Goal: Use online tool/utility: Utilize a website feature to perform a specific function

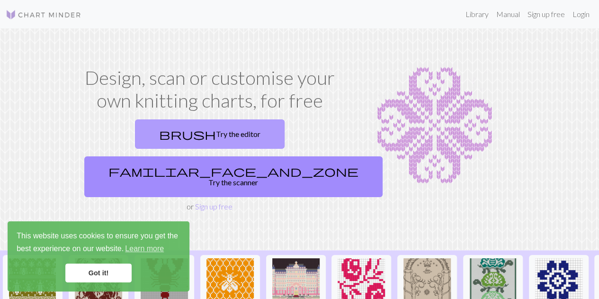
click at [170, 125] on link "brush Try the editor" at bounding box center [210, 133] width 150 height 29
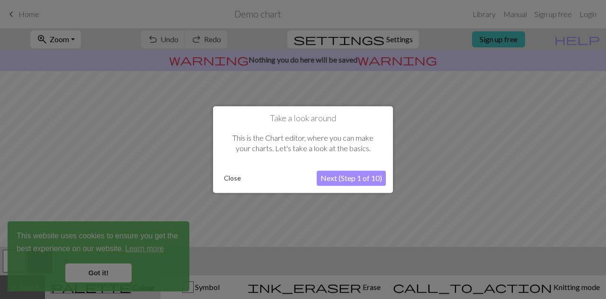
click at [356, 177] on button "Next (Step 1 of 10)" at bounding box center [351, 177] width 69 height 15
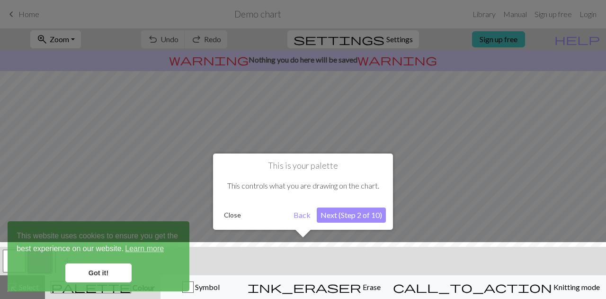
click at [107, 274] on div at bounding box center [303, 273] width 616 height 62
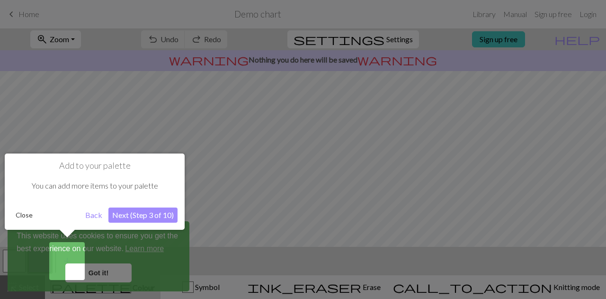
click at [104, 272] on div at bounding box center [303, 149] width 606 height 299
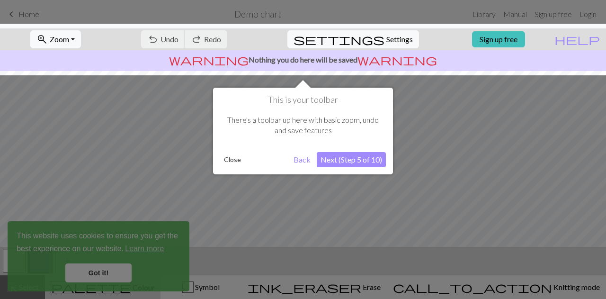
click at [355, 161] on button "Next (Step 5 of 10)" at bounding box center [351, 159] width 69 height 15
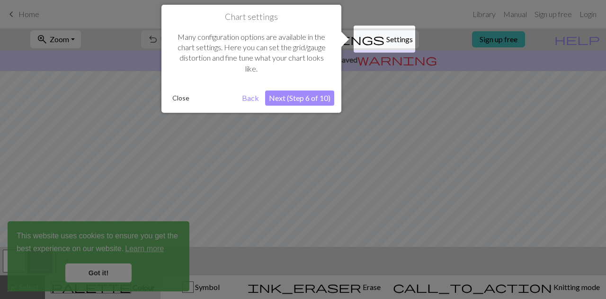
click at [309, 94] on button "Next (Step 6 of 10)" at bounding box center [299, 97] width 69 height 15
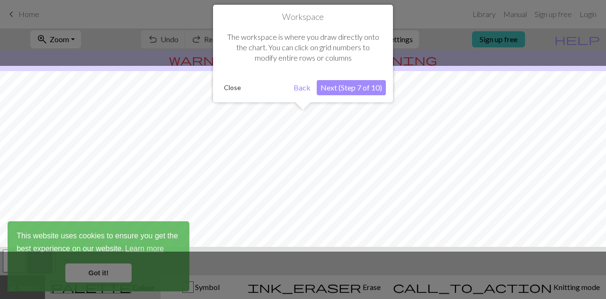
scroll to position [56, 0]
click at [358, 85] on button "Next (Step 7 of 10)" at bounding box center [351, 87] width 69 height 15
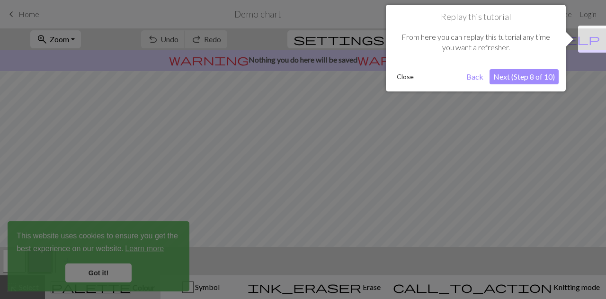
click at [538, 80] on button "Next (Step 8 of 10)" at bounding box center [524, 76] width 69 height 15
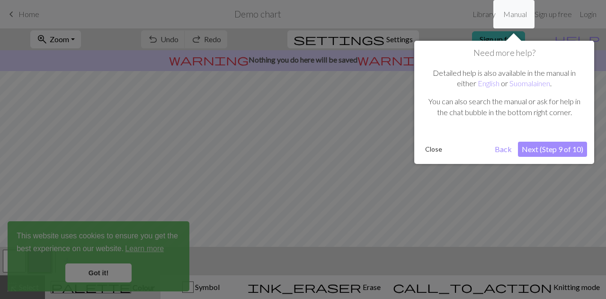
click at [573, 150] on button "Next (Step 9 of 10)" at bounding box center [552, 149] width 69 height 15
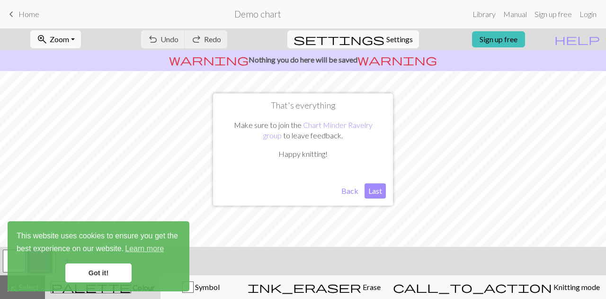
click at [379, 190] on button "Last" at bounding box center [375, 190] width 21 height 15
click at [103, 278] on link "Got it!" at bounding box center [98, 272] width 66 height 19
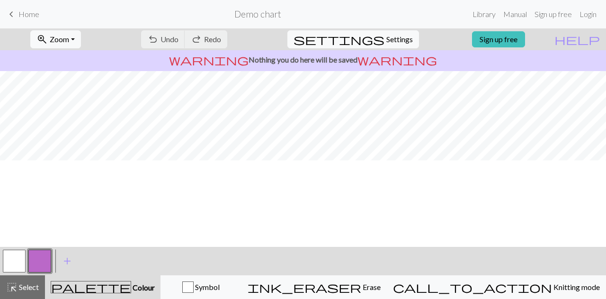
scroll to position [0, 0]
click at [185, 31] on button "undo Undo Undo" at bounding box center [163, 39] width 44 height 18
click at [179, 42] on span "Undo" at bounding box center [170, 39] width 18 height 9
click at [20, 15] on span "Home" at bounding box center [28, 13] width 21 height 9
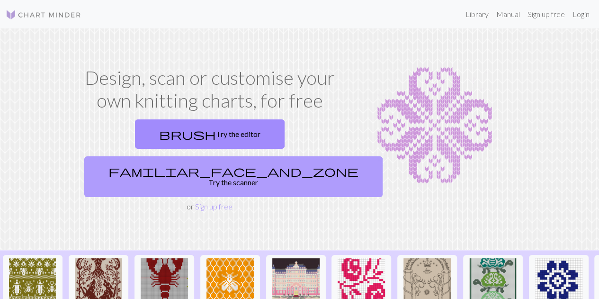
click at [287, 156] on link "familiar_face_and_zone Try the scanner" at bounding box center [233, 176] width 298 height 41
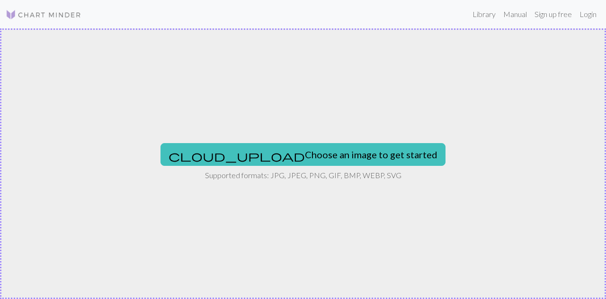
click at [373, 122] on div "cloud_upload Choose an image to get started Supported formats: JPG, JPEG, PNG, …" at bounding box center [303, 163] width 606 height 270
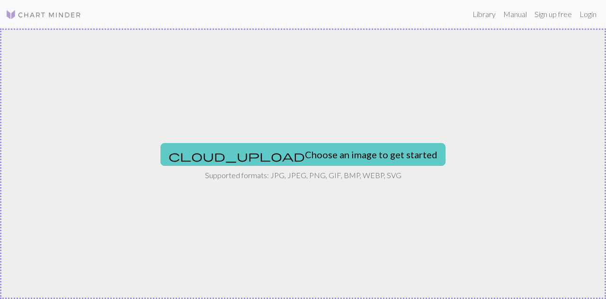
click at [331, 158] on button "cloud_upload Choose an image to get started" at bounding box center [303, 154] width 285 height 23
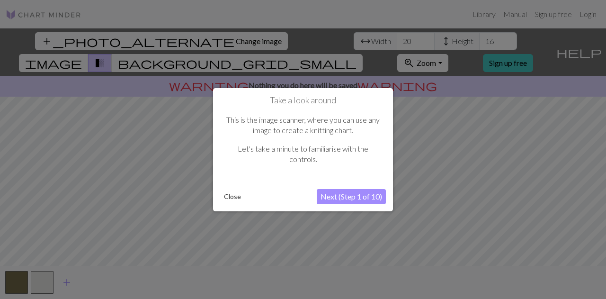
click at [360, 195] on button "Next (Step 1 of 10)" at bounding box center [351, 196] width 69 height 15
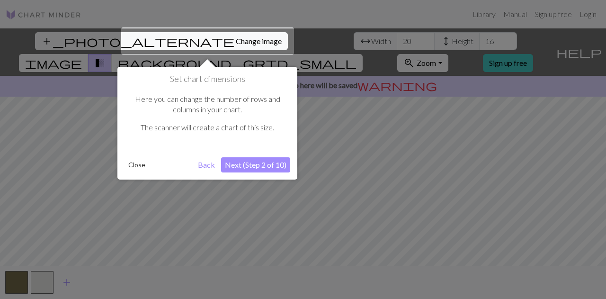
click at [262, 164] on button "Next (Step 2 of 10)" at bounding box center [255, 164] width 69 height 15
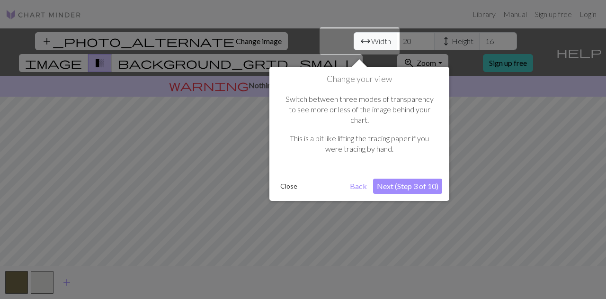
click at [391, 179] on button "Next (Step 3 of 10)" at bounding box center [407, 186] width 69 height 15
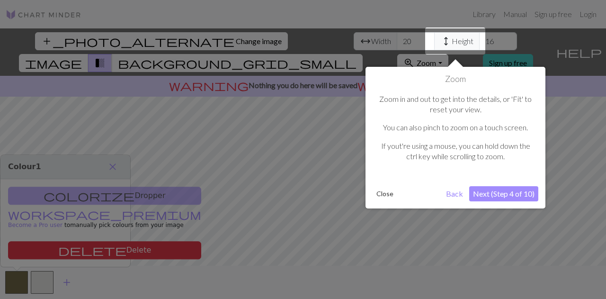
click at [497, 189] on button "Next (Step 4 of 10)" at bounding box center [503, 193] width 69 height 15
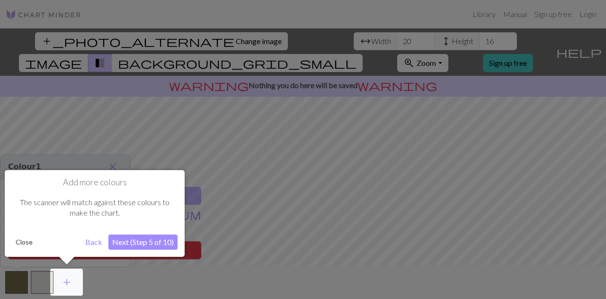
click at [170, 241] on button "Next (Step 5 of 10)" at bounding box center [142, 241] width 69 height 15
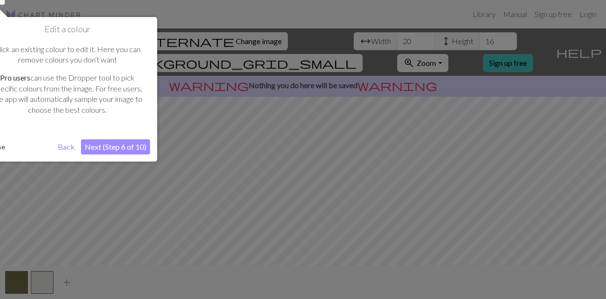
click at [125, 151] on button "Next (Step 6 of 10)" at bounding box center [115, 146] width 69 height 15
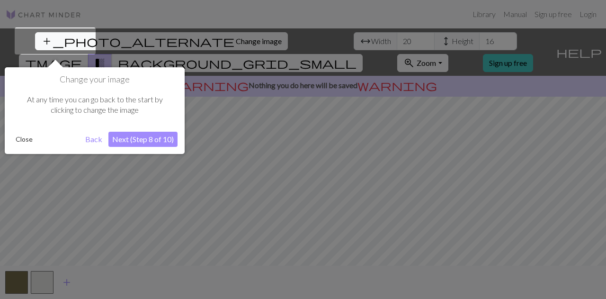
click at [157, 133] on button "Next (Step 8 of 10)" at bounding box center [142, 139] width 69 height 15
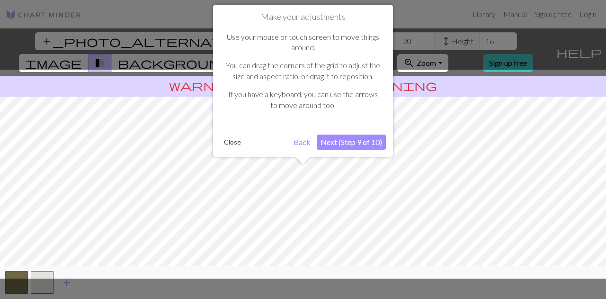
click at [357, 143] on button "Next (Step 9 of 10)" at bounding box center [351, 141] width 69 height 15
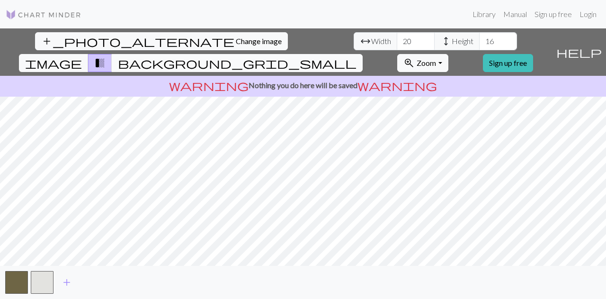
click at [357, 56] on span "background_grid_small" at bounding box center [237, 62] width 239 height 13
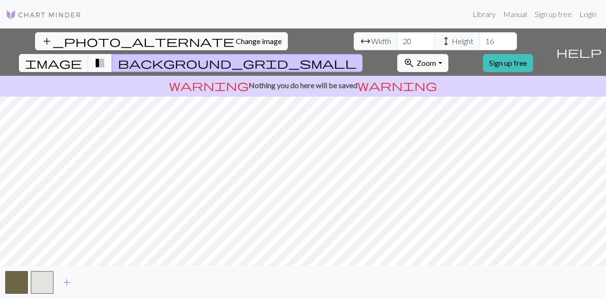
click at [106, 56] on span "transition_fade" at bounding box center [99, 62] width 11 height 13
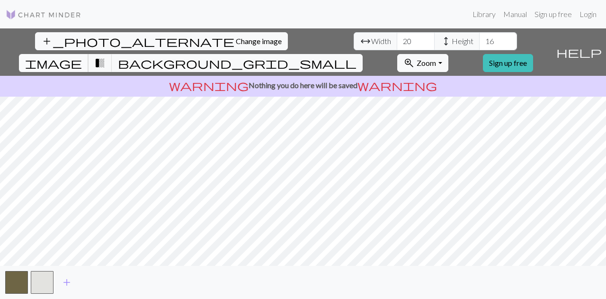
click at [89, 54] on button "image" at bounding box center [54, 63] width 70 height 18
click at [106, 56] on span "transition_fade" at bounding box center [99, 62] width 11 height 13
click at [82, 56] on span "image" at bounding box center [53, 62] width 57 height 13
click at [436, 58] on span "Zoom" at bounding box center [426, 62] width 19 height 9
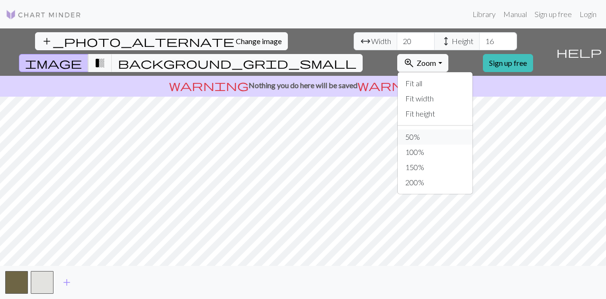
click at [465, 129] on button "50%" at bounding box center [435, 136] width 75 height 15
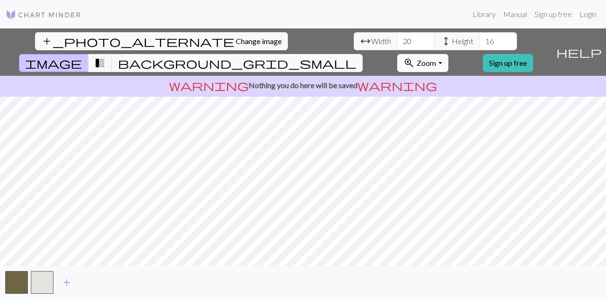
click at [436, 58] on span "Zoom" at bounding box center [426, 62] width 19 height 9
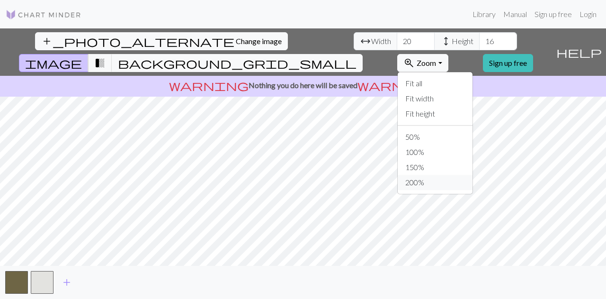
click at [454, 175] on button "200%" at bounding box center [435, 182] width 75 height 15
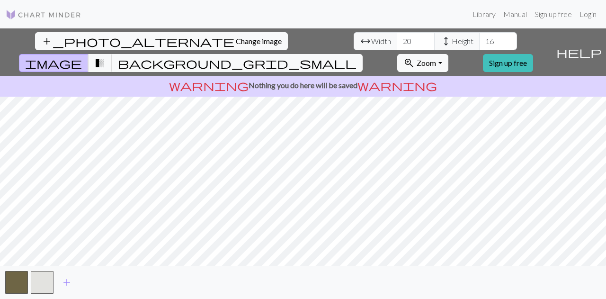
click at [360, 44] on span "arrow_range" at bounding box center [365, 41] width 11 height 13
click at [397, 35] on input "20" at bounding box center [416, 41] width 38 height 18
click at [397, 44] on input "19" at bounding box center [416, 41] width 38 height 18
click at [397, 44] on input "18" at bounding box center [416, 41] width 38 height 18
click at [397, 38] on input "19" at bounding box center [416, 41] width 38 height 18
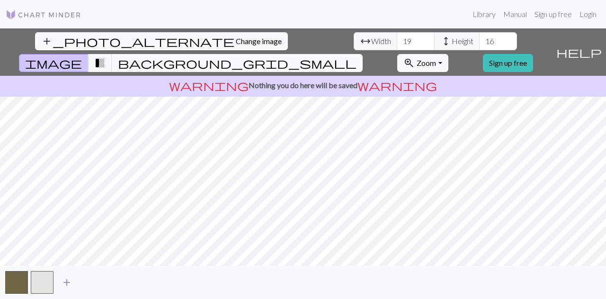
click at [69, 284] on span "add" at bounding box center [66, 282] width 11 height 13
click at [54, 287] on div "add" at bounding box center [303, 282] width 606 height 33
click at [397, 38] on input "19" at bounding box center [416, 41] width 38 height 18
click at [397, 45] on input "18" at bounding box center [416, 41] width 38 height 18
click at [397, 45] on input "17" at bounding box center [416, 41] width 38 height 18
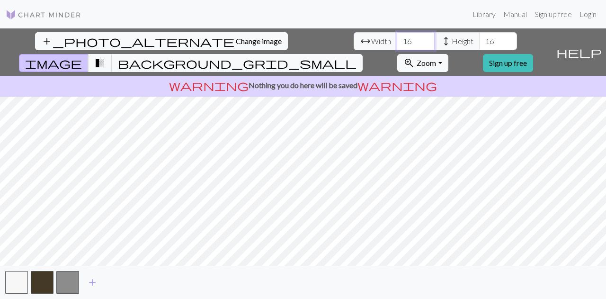
click at [397, 45] on input "16" at bounding box center [416, 41] width 38 height 18
click at [397, 45] on input "15" at bounding box center [416, 41] width 38 height 18
click at [397, 45] on input "14" at bounding box center [416, 41] width 38 height 18
click at [397, 45] on input "13" at bounding box center [416, 41] width 38 height 18
click at [397, 45] on input "12" at bounding box center [416, 41] width 38 height 18
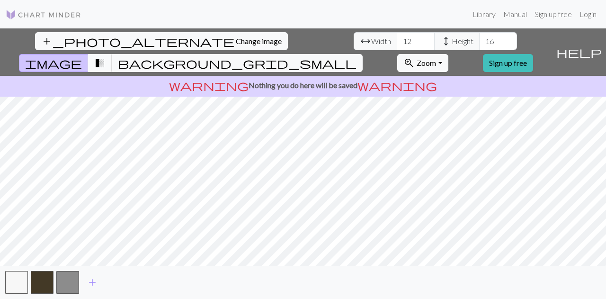
click at [112, 54] on button "transition_fade" at bounding box center [100, 63] width 24 height 18
click at [397, 36] on input "13" at bounding box center [416, 41] width 38 height 18
click at [397, 36] on input "14" at bounding box center [416, 41] width 38 height 18
click at [397, 36] on input "15" at bounding box center [416, 41] width 38 height 18
click at [397, 36] on input "16" at bounding box center [416, 41] width 38 height 18
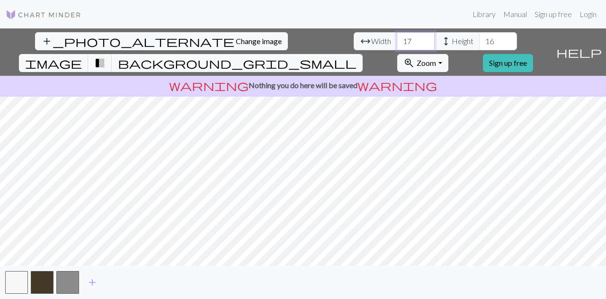
click at [397, 36] on input "17" at bounding box center [416, 41] width 38 height 18
click at [397, 36] on input "18" at bounding box center [416, 41] width 38 height 18
click at [397, 36] on input "19" at bounding box center [416, 41] width 38 height 18
type input "18"
click at [397, 45] on input "18" at bounding box center [416, 41] width 38 height 18
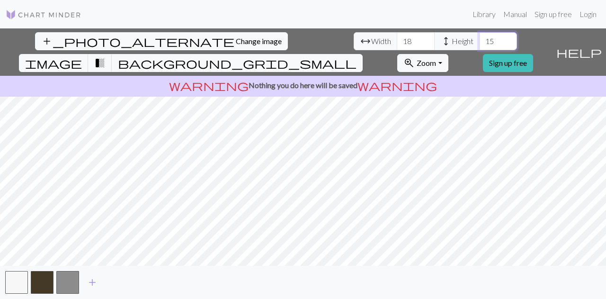
click at [479, 46] on input "15" at bounding box center [498, 41] width 38 height 18
click at [479, 46] on input "14" at bounding box center [498, 41] width 38 height 18
click at [89, 54] on button "image" at bounding box center [54, 63] width 70 height 18
click at [479, 45] on input "13" at bounding box center [498, 41] width 38 height 18
click at [479, 45] on input "12" at bounding box center [498, 41] width 38 height 18
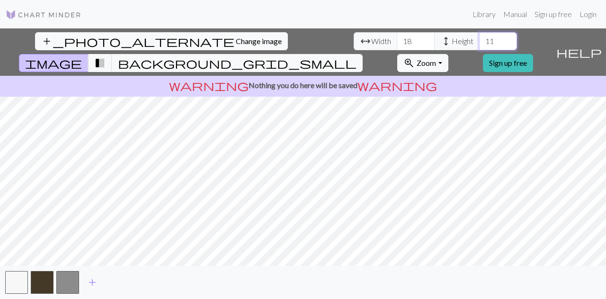
type input "11"
click at [479, 45] on input "11" at bounding box center [498, 41] width 38 height 18
click at [397, 46] on input "17" at bounding box center [416, 41] width 38 height 18
type input "16"
click at [397, 46] on input "16" at bounding box center [416, 41] width 38 height 18
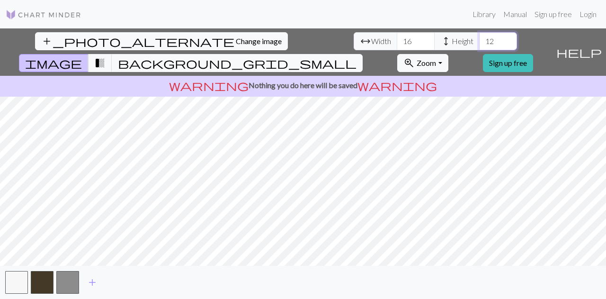
click at [479, 37] on input "12" at bounding box center [498, 41] width 38 height 18
click at [479, 37] on input "13" at bounding box center [498, 41] width 38 height 18
click at [479, 37] on input "14" at bounding box center [498, 41] width 38 height 18
click at [479, 37] on input "15" at bounding box center [498, 41] width 38 height 18
click at [479, 37] on input "16" at bounding box center [498, 41] width 38 height 18
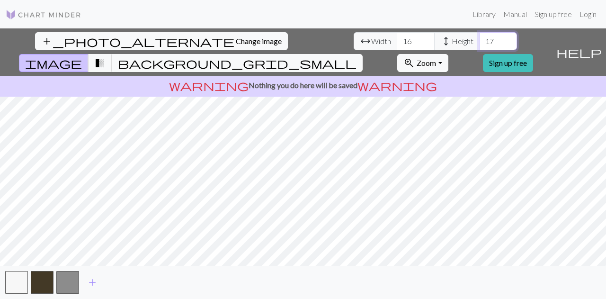
click at [479, 37] on input "17" at bounding box center [498, 41] width 38 height 18
click at [479, 37] on input "18" at bounding box center [498, 41] width 38 height 18
click at [479, 37] on input "19" at bounding box center [498, 41] width 38 height 18
click at [479, 37] on input "20" at bounding box center [498, 41] width 38 height 18
click at [479, 37] on input "21" at bounding box center [498, 41] width 38 height 18
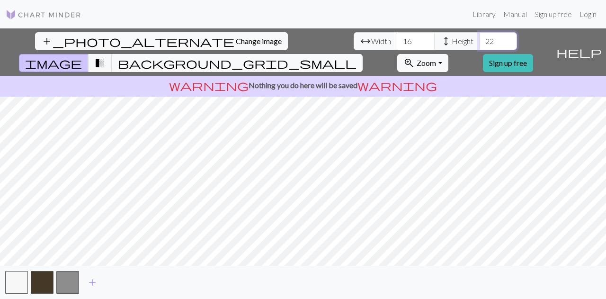
click at [479, 37] on input "22" at bounding box center [498, 41] width 38 height 18
click at [479, 37] on input "23" at bounding box center [498, 41] width 38 height 18
click at [479, 37] on input "24" at bounding box center [498, 41] width 38 height 18
click at [479, 37] on input "25" at bounding box center [498, 41] width 38 height 18
click at [479, 37] on input "26" at bounding box center [498, 41] width 38 height 18
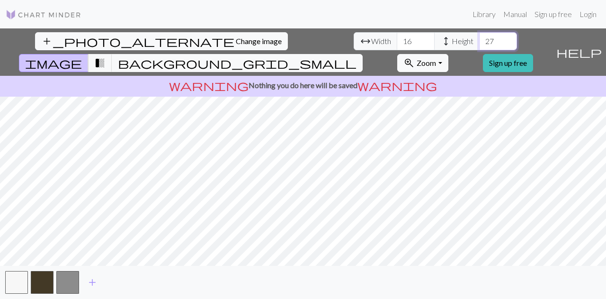
click at [479, 37] on input "27" at bounding box center [498, 41] width 38 height 18
click at [479, 37] on input "28" at bounding box center [498, 41] width 38 height 18
click at [479, 37] on input "29" at bounding box center [498, 41] width 38 height 18
click at [479, 37] on input "30" at bounding box center [498, 41] width 38 height 18
click at [479, 37] on input "31" at bounding box center [498, 41] width 38 height 18
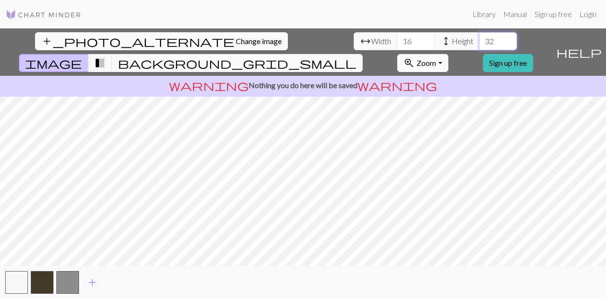
click at [479, 37] on input "32" at bounding box center [498, 41] width 38 height 18
click at [479, 37] on input "33" at bounding box center [498, 41] width 38 height 18
click at [479, 37] on input "34" at bounding box center [498, 41] width 38 height 18
click at [479, 37] on input "35" at bounding box center [498, 41] width 38 height 18
click at [479, 37] on input "36" at bounding box center [498, 41] width 38 height 18
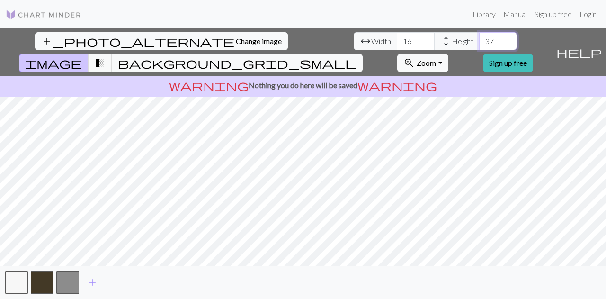
click at [479, 37] on input "37" at bounding box center [498, 41] width 38 height 18
click at [479, 37] on input "38" at bounding box center [498, 41] width 38 height 18
click at [479, 37] on input "39" at bounding box center [498, 41] width 38 height 18
click at [479, 37] on input "40" at bounding box center [498, 41] width 38 height 18
click at [479, 37] on input "41" at bounding box center [498, 41] width 38 height 18
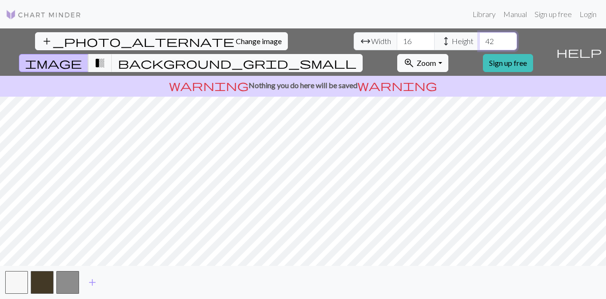
click at [479, 37] on input "42" at bounding box center [498, 41] width 38 height 18
type input "43"
click at [479, 37] on input "43" at bounding box center [498, 41] width 38 height 18
click at [357, 56] on span "background_grid_small" at bounding box center [237, 62] width 239 height 13
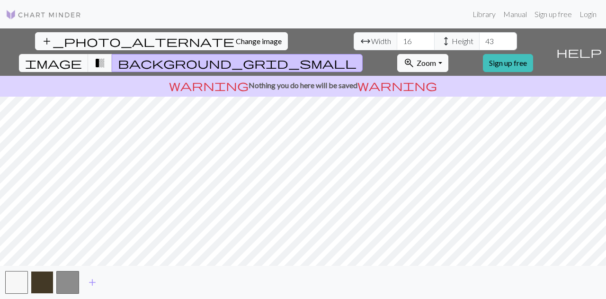
click at [49, 279] on button "button" at bounding box center [42, 282] width 23 height 23
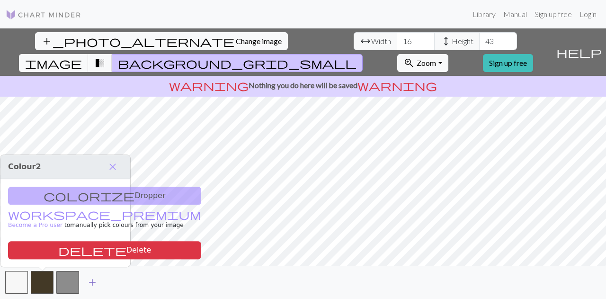
click at [96, 283] on span "add" at bounding box center [92, 282] width 11 height 13
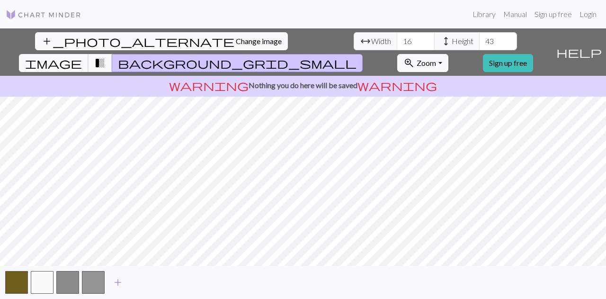
click at [82, 56] on span "image" at bounding box center [53, 62] width 57 height 13
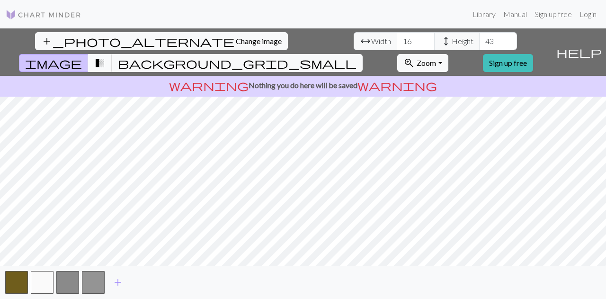
click at [106, 56] on span "transition_fade" at bounding box center [99, 62] width 11 height 13
click at [89, 54] on button "image" at bounding box center [54, 63] width 70 height 18
click at [93, 283] on button "button" at bounding box center [93, 282] width 23 height 23
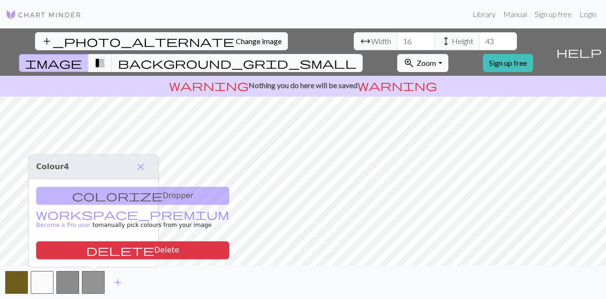
click at [115, 196] on div "colorize Dropper workspace_premium Become a Pro user to manually pick colours f…" at bounding box center [93, 223] width 130 height 88
click at [117, 197] on div "colorize Dropper workspace_premium Become a Pro user to manually pick colours f…" at bounding box center [93, 223] width 130 height 88
click at [137, 168] on span "close" at bounding box center [140, 166] width 11 height 13
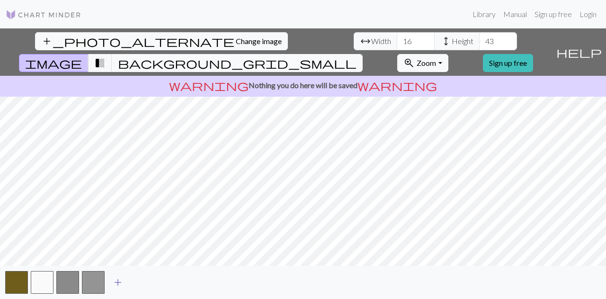
click at [119, 285] on span "add" at bounding box center [117, 282] width 11 height 13
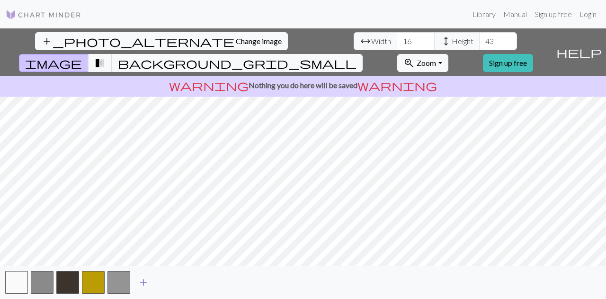
click at [145, 281] on span "add" at bounding box center [143, 282] width 11 height 13
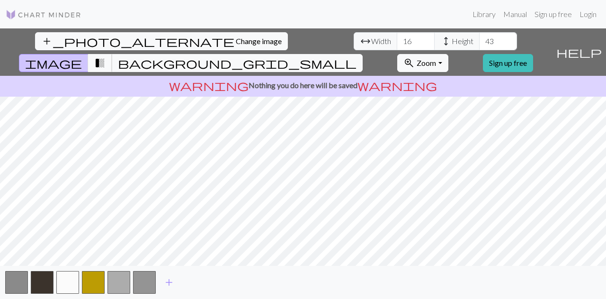
click at [106, 56] on span "transition_fade" at bounding box center [99, 62] width 11 height 13
click at [89, 54] on button "image" at bounding box center [54, 63] width 70 height 18
click at [357, 56] on span "background_grid_small" at bounding box center [237, 62] width 239 height 13
